Goal: Task Accomplishment & Management: Use online tool/utility

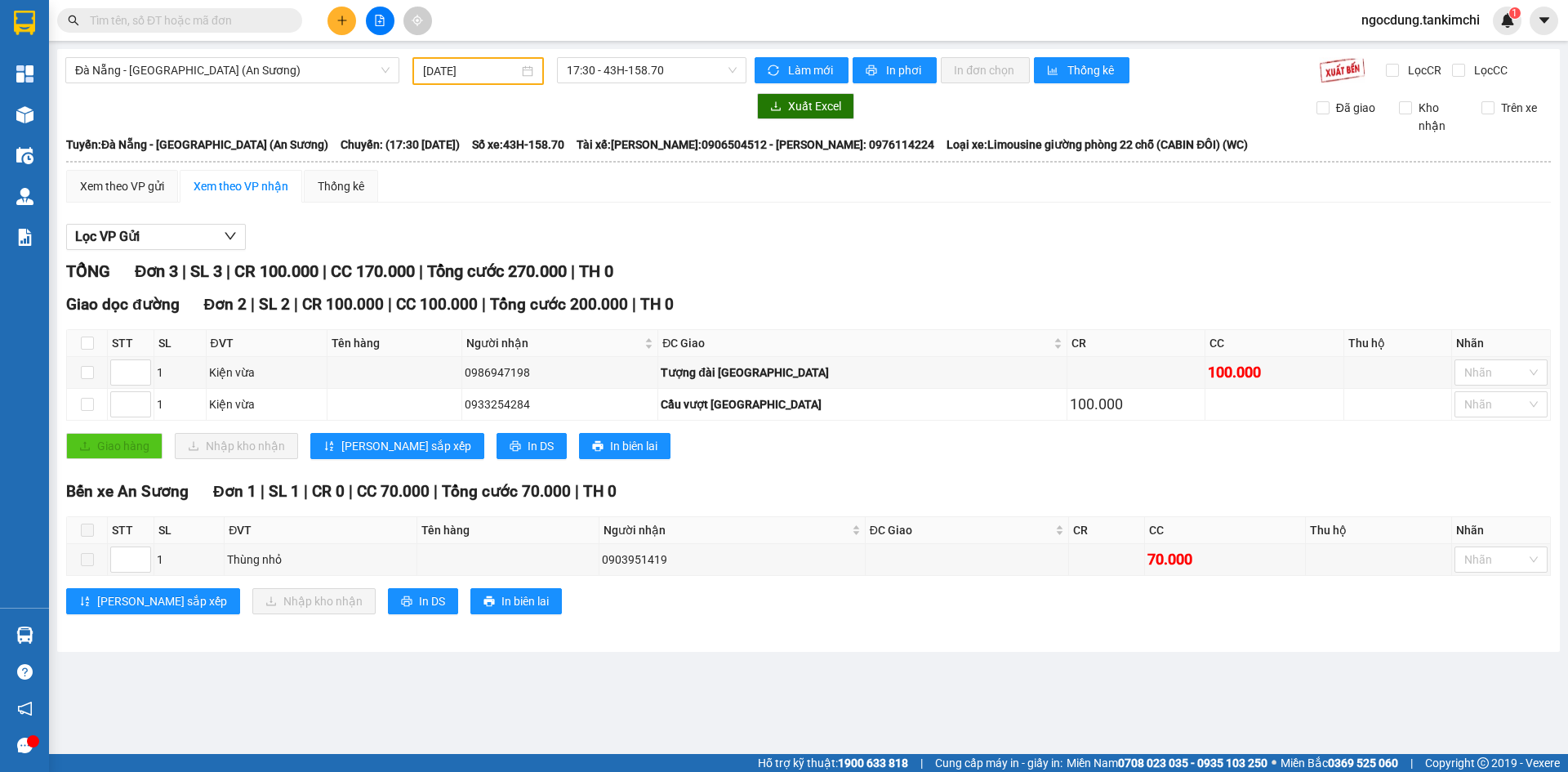
click at [157, 19] on input "text" at bounding box center [186, 20] width 193 height 18
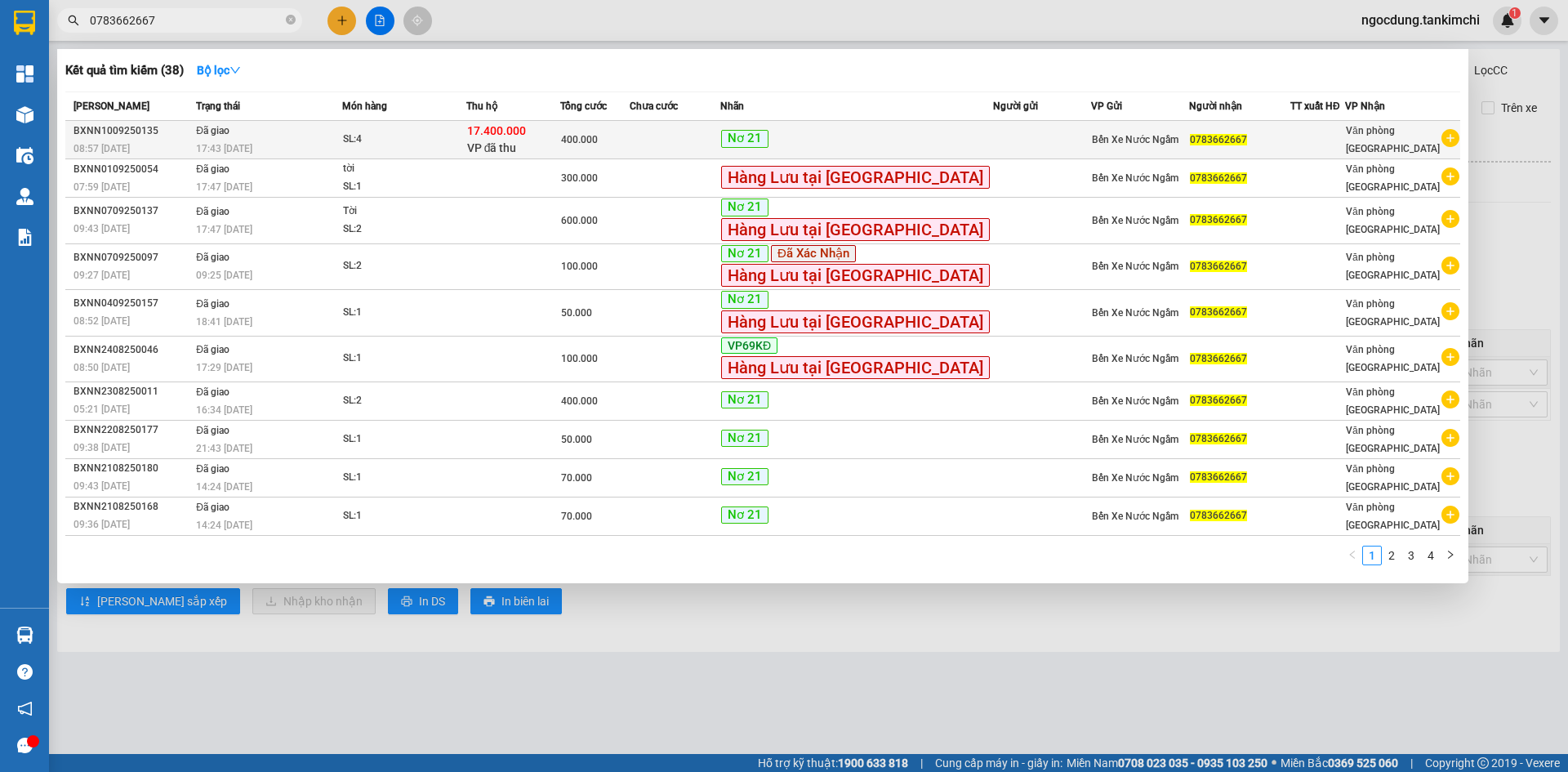
type input "0783662667"
click at [460, 136] on div "SL: 4" at bounding box center [404, 139] width 123 height 18
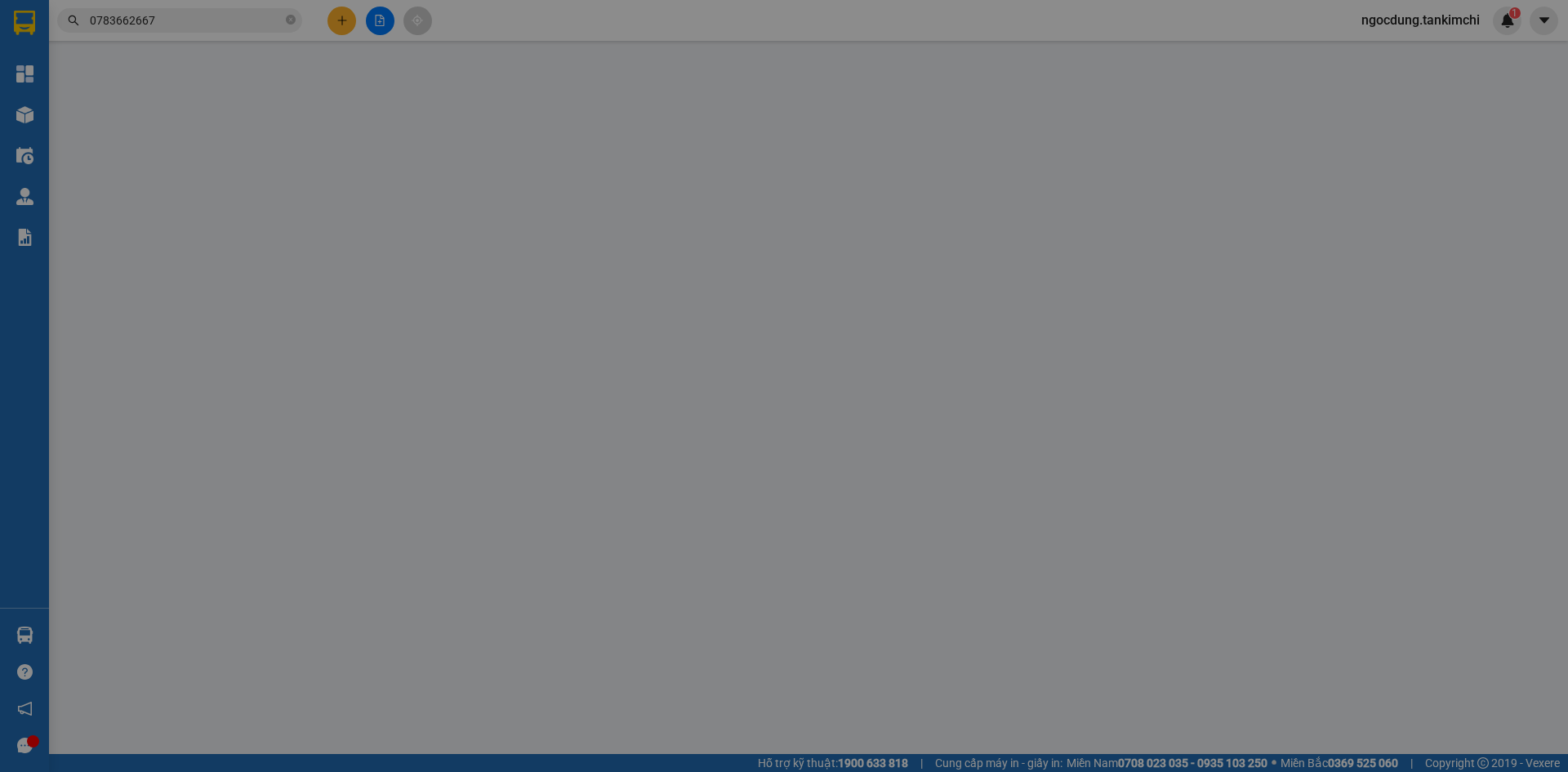
type input "0783662667"
type input "17.400.000"
type input "400.000"
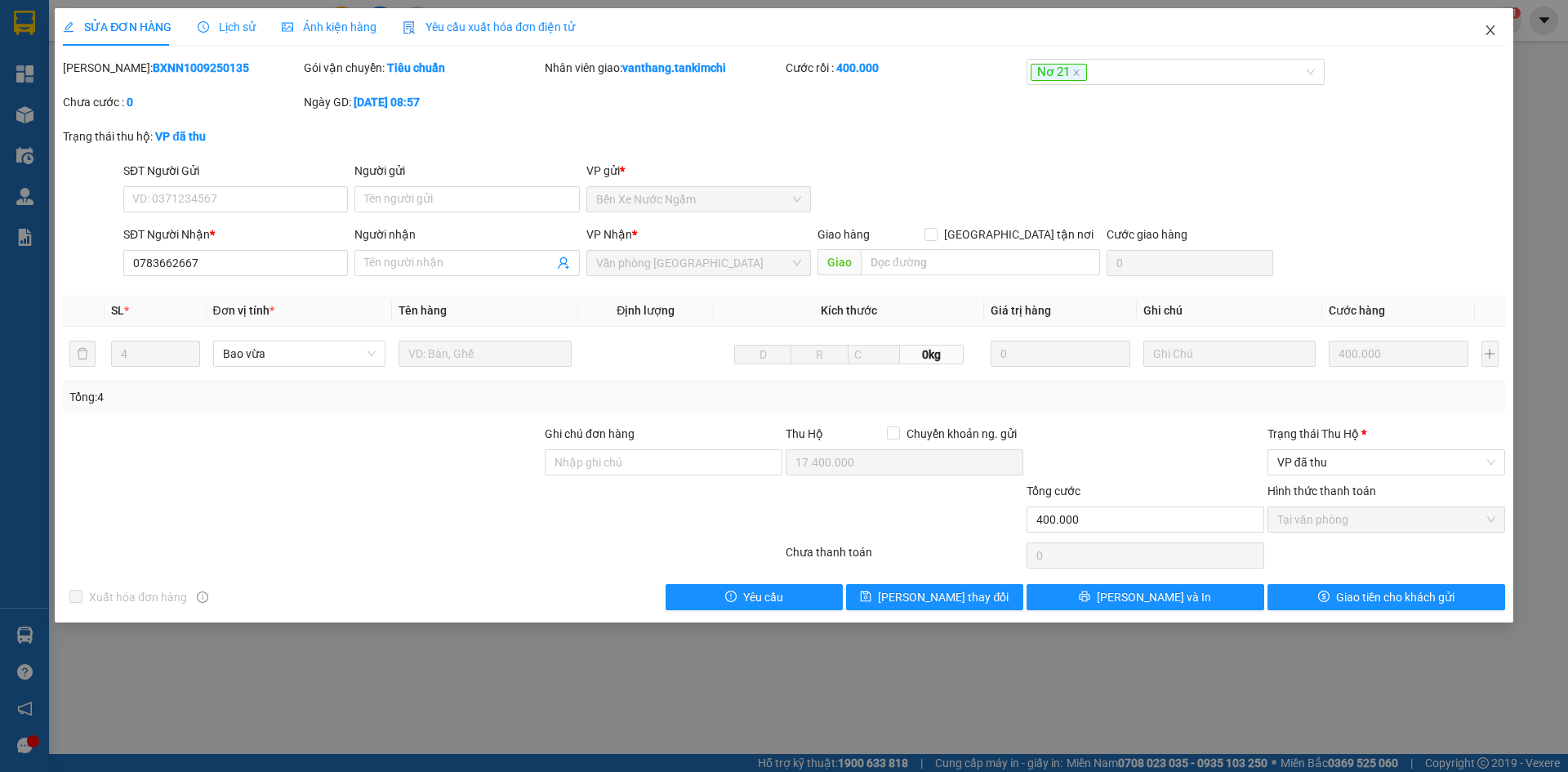
click at [1487, 26] on icon "close" at bounding box center [1490, 30] width 13 height 13
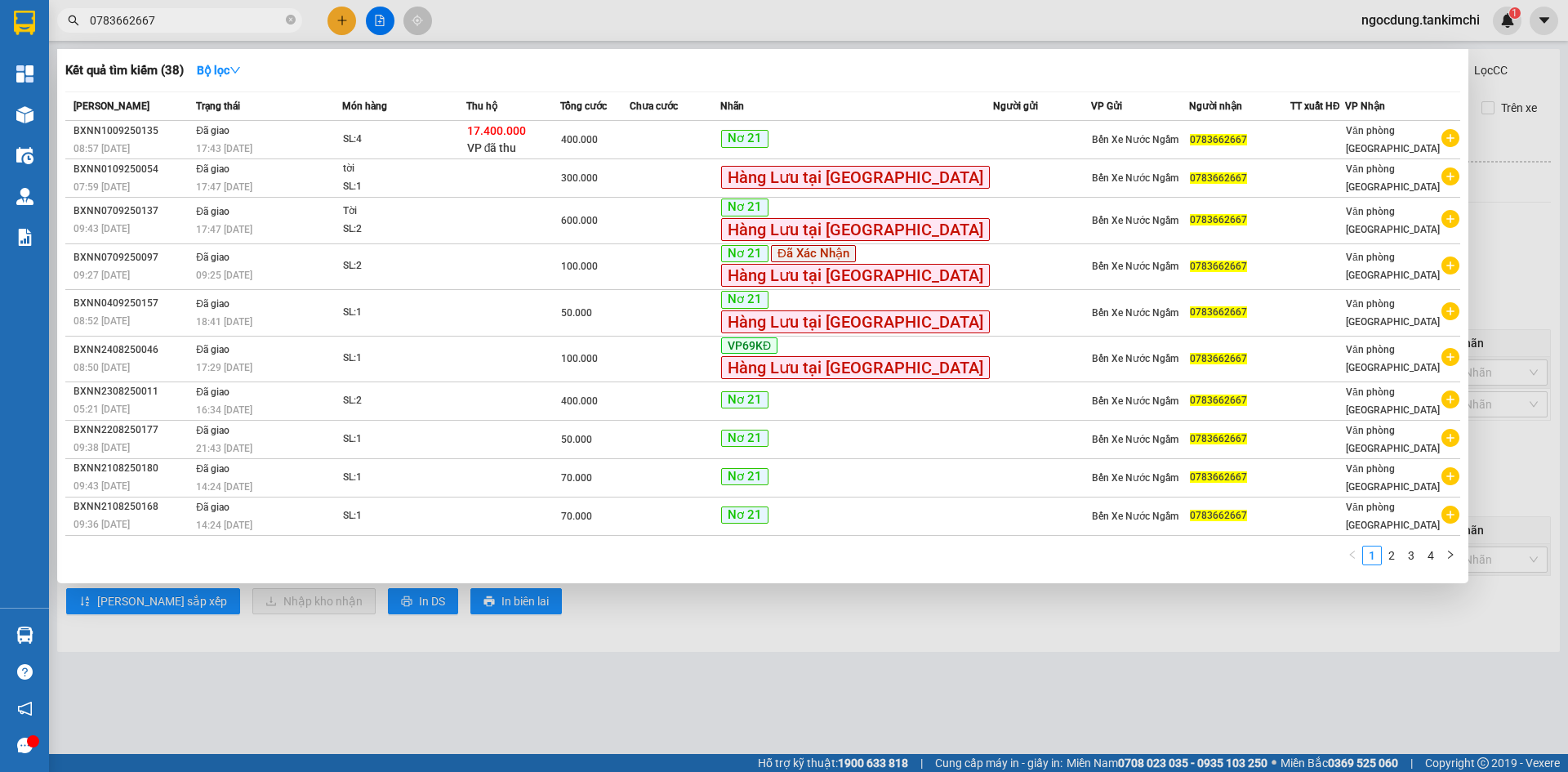
drag, startPoint x: 92, startPoint y: 18, endPoint x: 153, endPoint y: 28, distance: 61.8
click at [153, 28] on input "0783662667" at bounding box center [186, 20] width 193 height 18
